Goal: Information Seeking & Learning: Check status

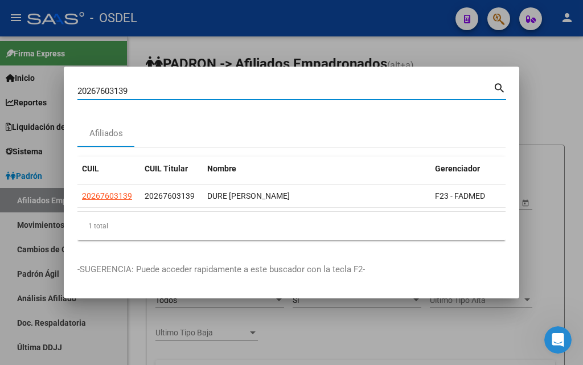
drag, startPoint x: 132, startPoint y: 84, endPoint x: 36, endPoint y: 70, distance: 96.7
click at [36, 70] on div "20267603139 Buscar (apellido, dni, cuil, nro traspaso, cuit, obra social) searc…" at bounding box center [291, 182] width 583 height 365
paste input "18373607"
type input "20183736079"
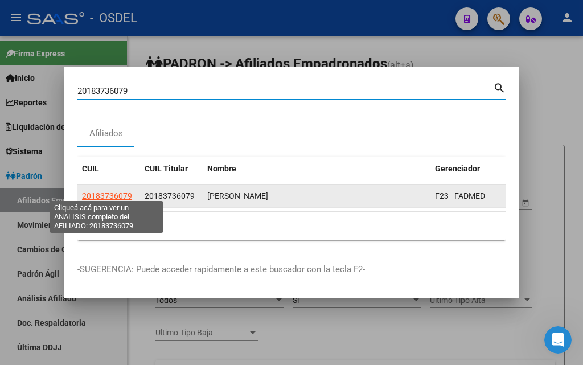
click at [116, 191] on span "20183736079" at bounding box center [107, 195] width 50 height 9
type textarea "20183736079"
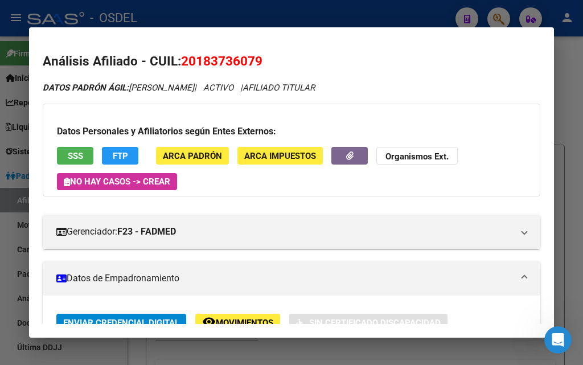
click at [81, 156] on span "SSS" at bounding box center [75, 156] width 15 height 10
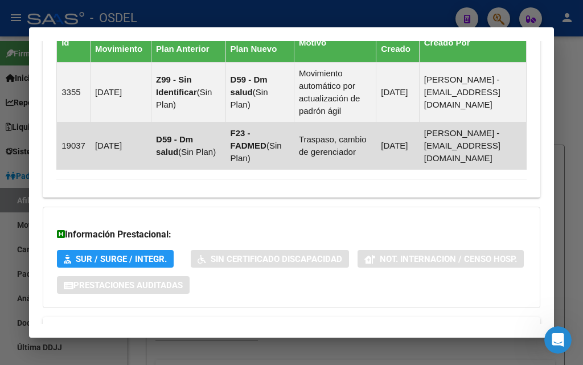
scroll to position [906, 0]
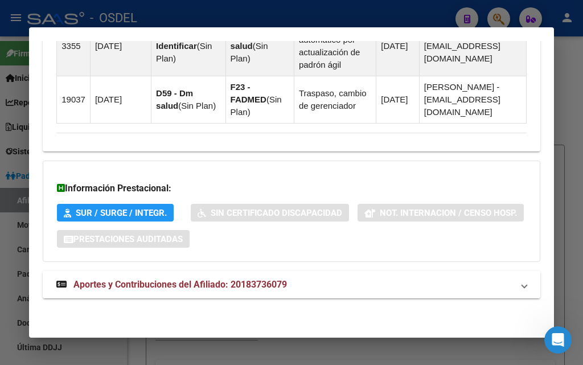
click at [196, 286] on span "Aportes y Contribuciones del Afiliado: 20183736079" at bounding box center [180, 284] width 214 height 11
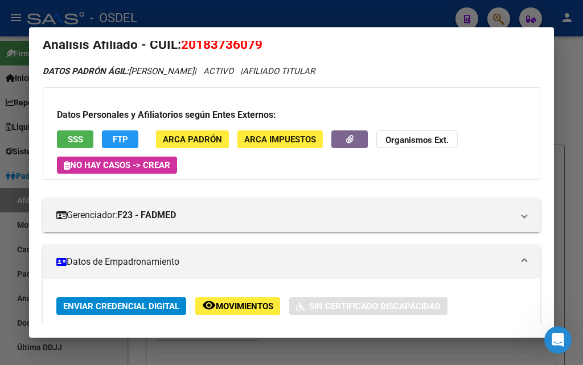
scroll to position [0, 0]
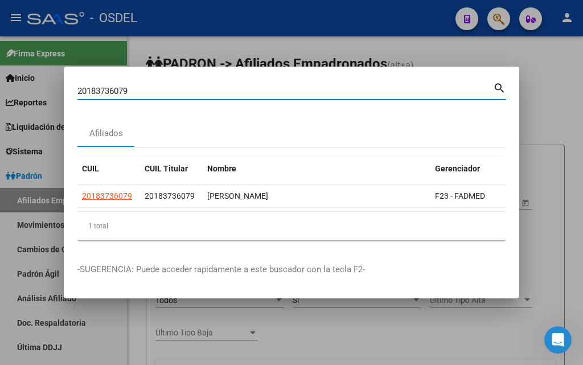
drag, startPoint x: 125, startPoint y: 91, endPoint x: 40, endPoint y: 91, distance: 85.4
click at [40, 91] on div "20183736079 Buscar (apellido, dni, cuil, nro traspaso, cuit, obra social) searc…" at bounding box center [291, 182] width 583 height 365
paste input "33639278"
type input "33639278"
